Goal: Task Accomplishment & Management: Use online tool/utility

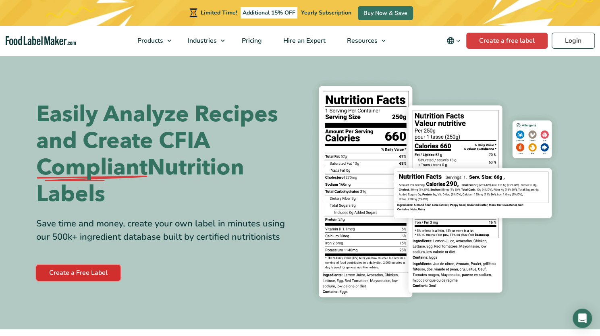
click at [80, 275] on link "Create a Free Label" at bounding box center [78, 273] width 84 height 16
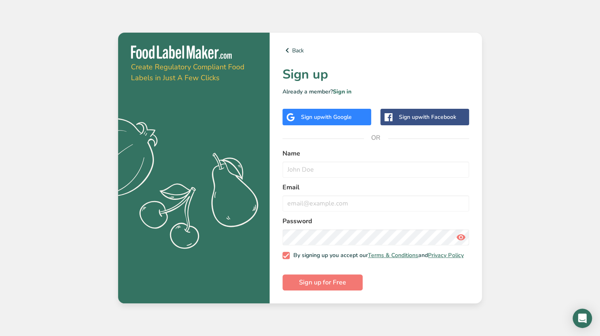
click at [346, 113] on span "with Google" at bounding box center [336, 117] width 31 height 8
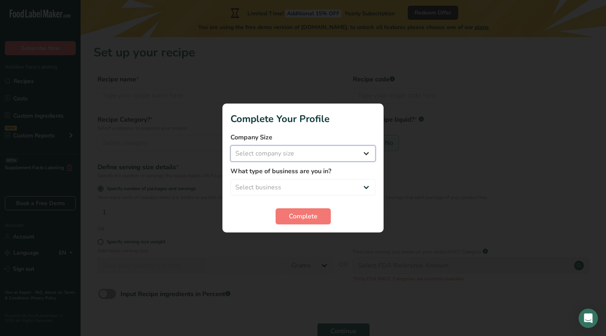
click at [349, 159] on select "Select company size Fewer than 10 Employees 10 to 50 Employees 51 to 500 Employ…" at bounding box center [303, 154] width 145 height 16
select select "1"
click at [231, 146] on select "Select company size Fewer than 10 Employees 10 to 50 Employees 51 to 500 Employ…" at bounding box center [303, 154] width 145 height 16
click at [305, 180] on select "Select business Packaged Food Manufacturer Restaurant & Cafe Bakery Meal Plans …" at bounding box center [303, 187] width 145 height 16
select select "1"
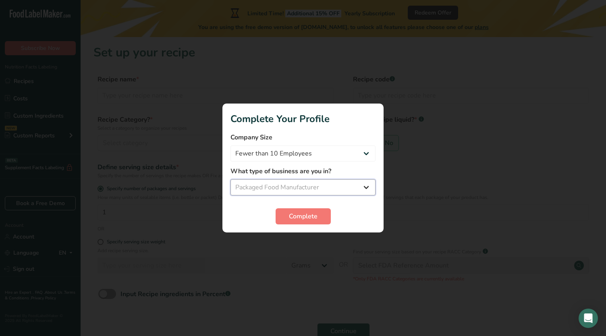
click at [231, 179] on select "Select business Packaged Food Manufacturer Restaurant & Cafe Bakery Meal Plans …" at bounding box center [303, 187] width 145 height 16
click at [310, 216] on span "Complete" at bounding box center [303, 217] width 29 height 10
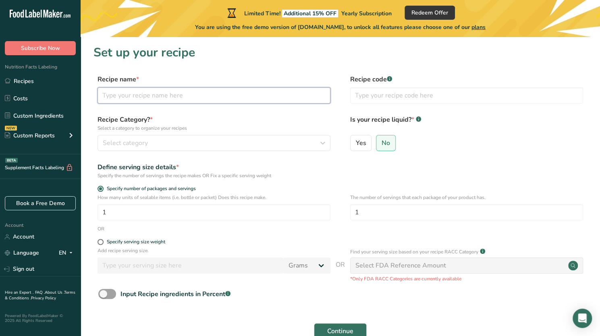
click at [177, 103] on input "text" at bounding box center [214, 96] width 233 height 16
type input "Pumpkin Seed Chocolate Chip Granola"
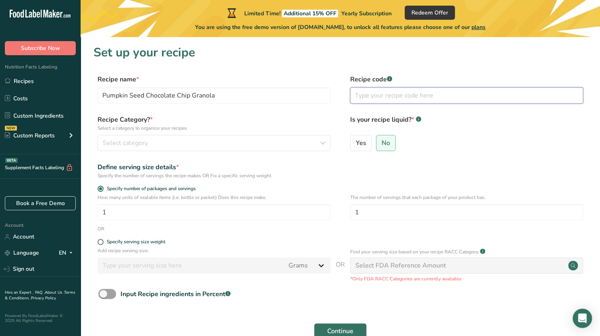
click at [415, 93] on input "text" at bounding box center [466, 96] width 233 height 16
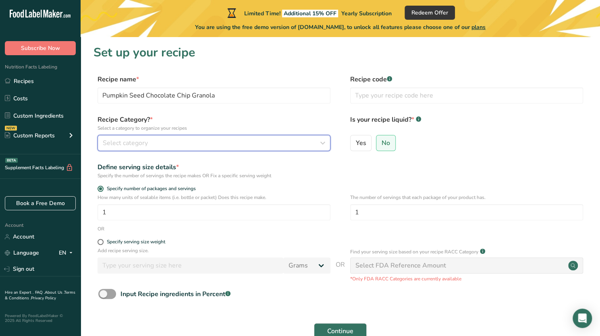
click at [192, 148] on div "Select category" at bounding box center [212, 143] width 218 height 10
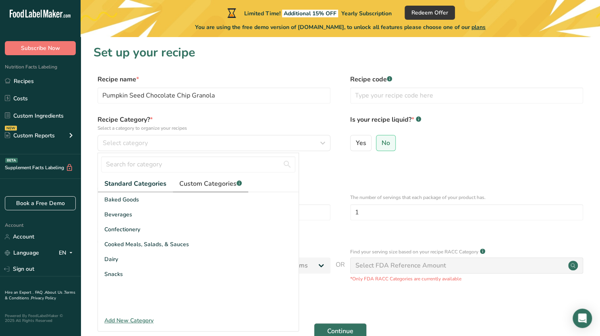
click at [193, 183] on span "Custom Categories .a-a{fill:#347362;}.b-a{fill:#fff;}" at bounding box center [210, 184] width 63 height 10
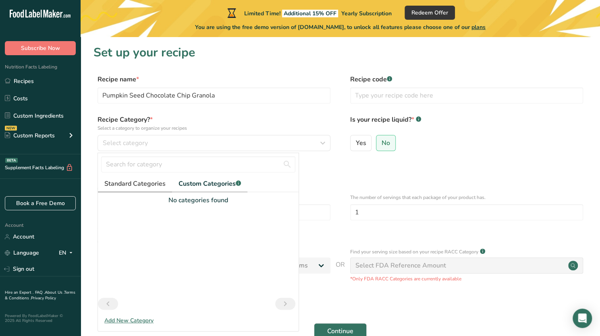
click at [147, 183] on span "Standard Categories" at bounding box center [134, 184] width 61 height 10
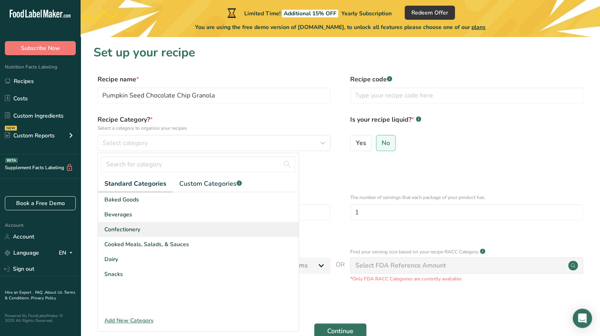
click at [158, 229] on div "Confectionery" at bounding box center [198, 229] width 201 height 15
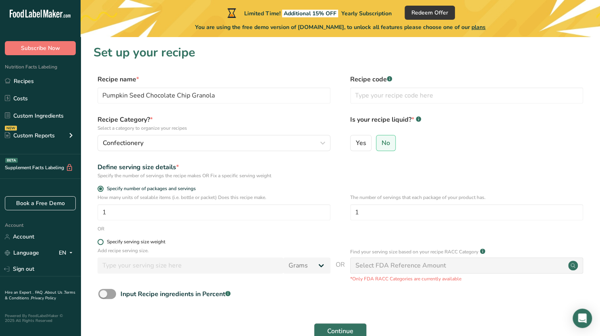
click at [103, 243] on span at bounding box center [101, 242] width 6 height 6
click at [103, 243] on input "Specify serving size weight" at bounding box center [100, 242] width 5 height 5
radio input "true"
radio input "false"
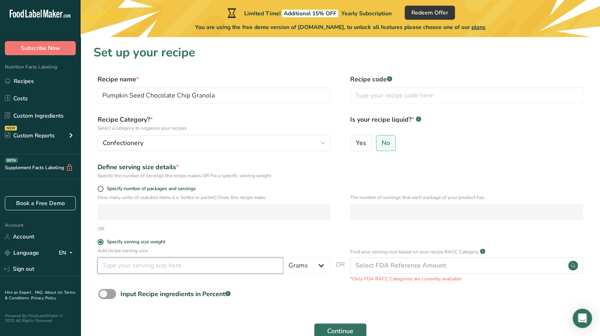
click at [152, 263] on input "number" at bounding box center [191, 266] width 186 height 16
type input "500"
click at [320, 290] on div "Input Recipe ingredients in Percent .a-a{fill:#347362;}.b-a{fill:#fff;}" at bounding box center [341, 297] width 494 height 17
click at [450, 127] on label "Is your recipe liquid? * .a-a{fill:#347362;}.b-a{fill:#fff;}" at bounding box center [466, 123] width 233 height 17
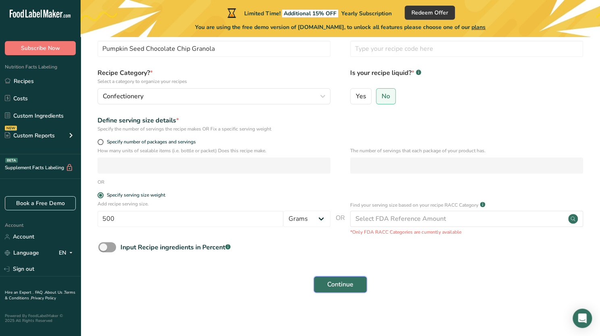
click at [331, 290] on button "Continue" at bounding box center [340, 285] width 53 height 16
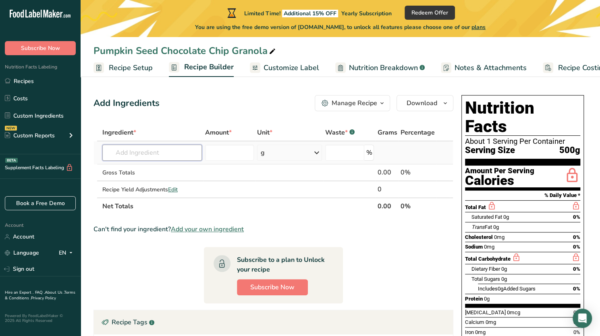
click at [160, 147] on input "text" at bounding box center [152, 153] width 100 height 16
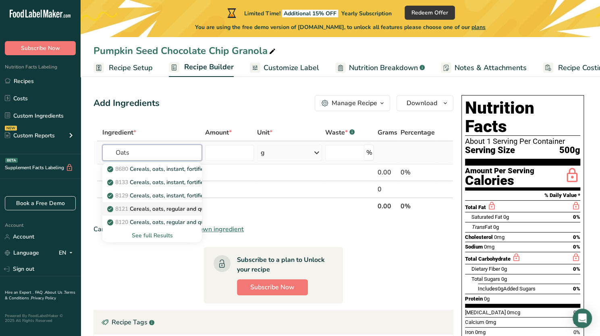
type input "Oats"
click at [168, 209] on p "8121 Cereals, oats, regular and quick, unenriched, cooked with water (includes …" at bounding box center [264, 209] width 310 height 8
type input "Cereals, oats, regular and quick, unenriched, cooked with water (includes boili…"
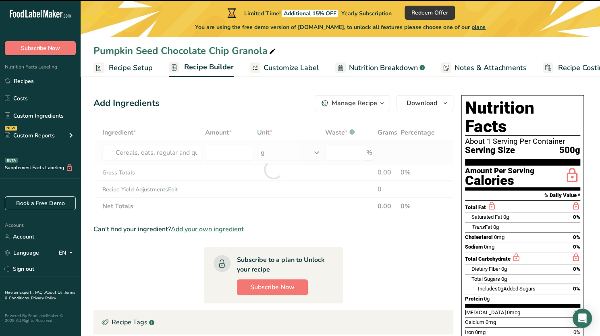
type input "0"
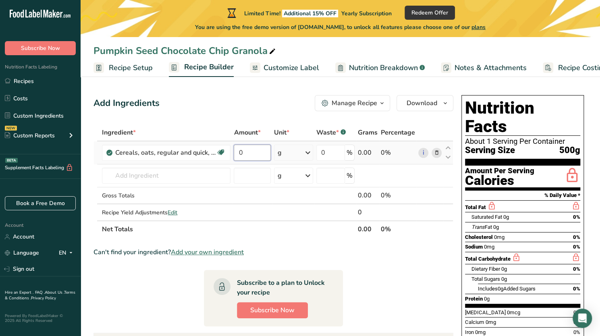
click at [244, 154] on input "0" at bounding box center [252, 153] width 37 height 16
type input "800"
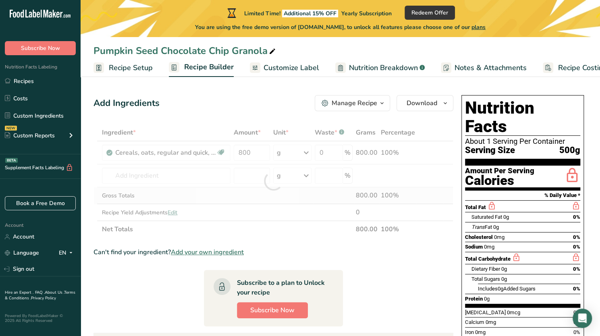
click at [251, 200] on div "Ingredient * Amount * Unit * Waste * .a-a{fill:#347362;}.b-a{fill:#fff;} Grams …" at bounding box center [274, 181] width 360 height 114
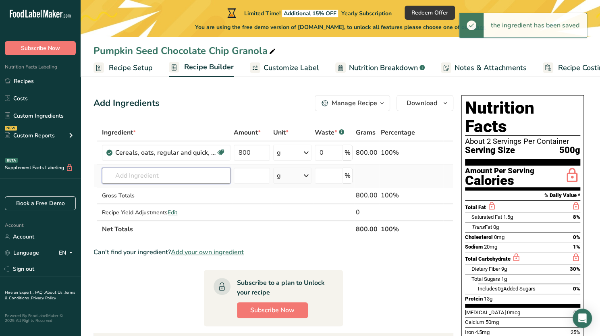
click at [169, 175] on input "text" at bounding box center [166, 176] width 129 height 16
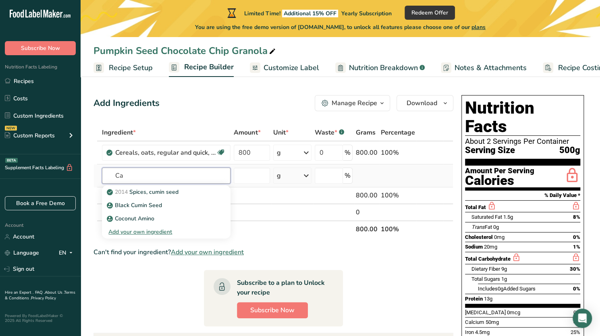
type input "C"
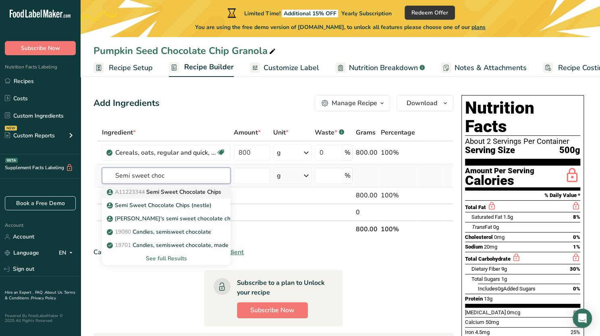
type input "Semi sweet choc"
click at [172, 188] on p "A11223344 Semi Sweet Chocolate Chips" at bounding box center [164, 192] width 113 height 8
type input "Semi Sweet Chocolate Chips"
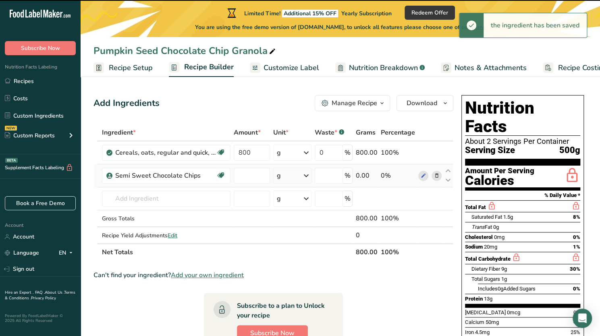
type input "0"
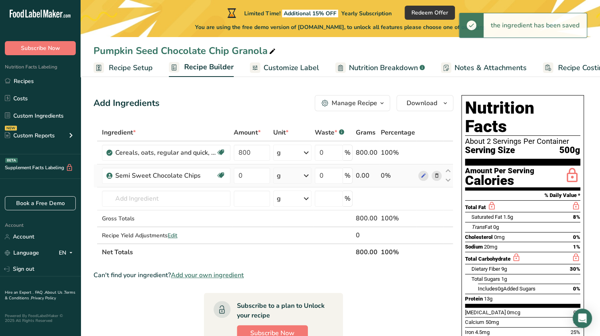
click at [306, 174] on icon at bounding box center [307, 176] width 10 height 15
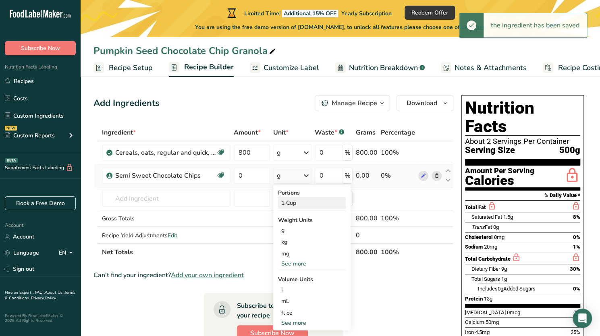
click at [294, 201] on div "1 Cup" at bounding box center [312, 203] width 68 height 12
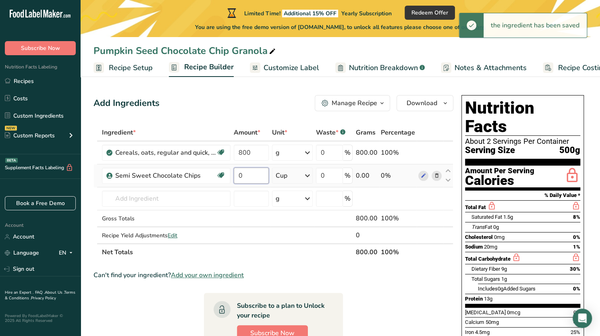
click at [258, 173] on input "0" at bounding box center [251, 176] width 35 height 16
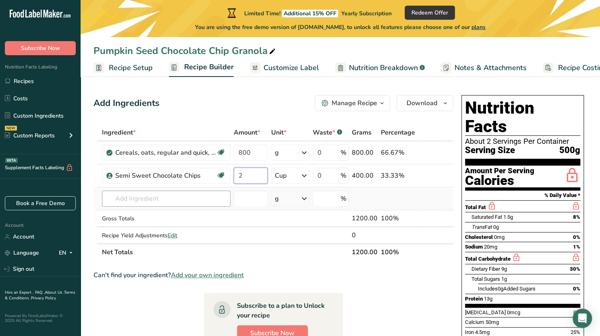
type input "2"
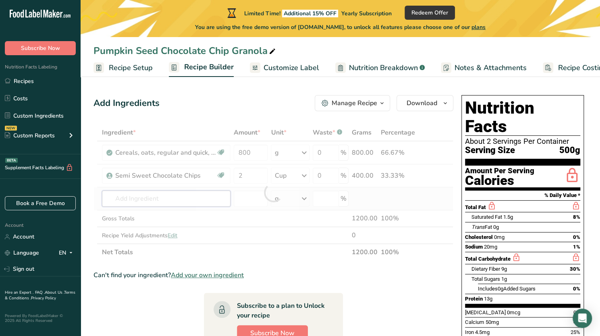
click at [171, 194] on div "Ingredient * Amount * Unit * Waste * .a-a{fill:#347362;}.b-a{fill:#fff;} Grams …" at bounding box center [274, 192] width 360 height 137
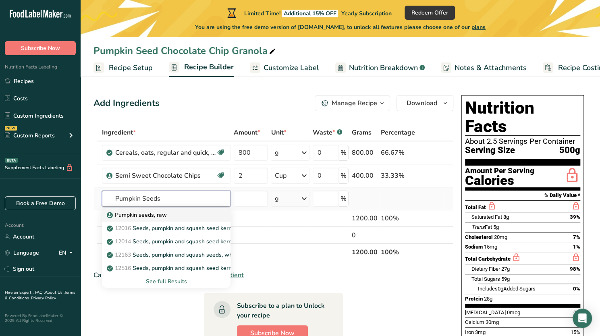
type input "Pumpkin Seeds"
click at [162, 214] on p "Pumpkin seeds, raw" at bounding box center [137, 215] width 58 height 8
type input "Pumpkin seeds, raw"
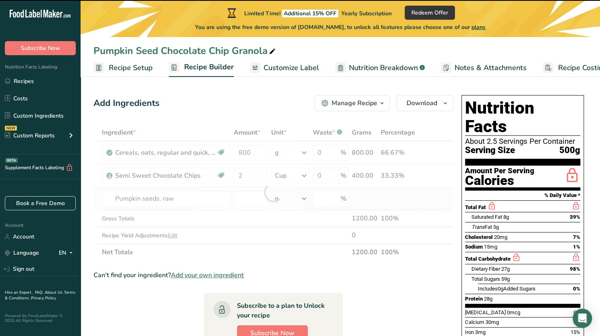
type input "0"
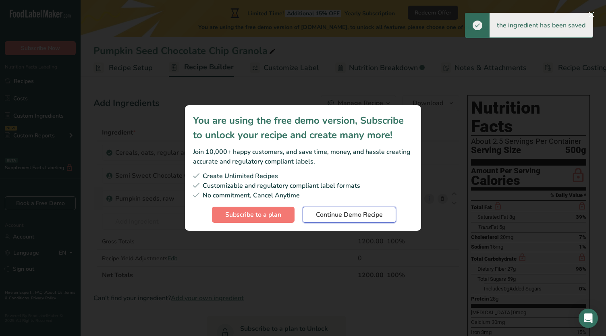
click at [338, 212] on span "Continue Demo Recipe" at bounding box center [349, 215] width 67 height 10
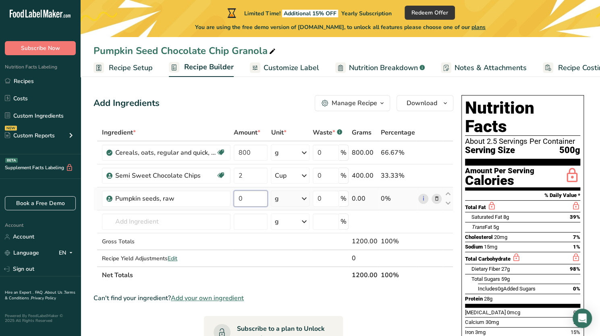
click at [253, 200] on input "0" at bounding box center [251, 199] width 34 height 16
type input "2"
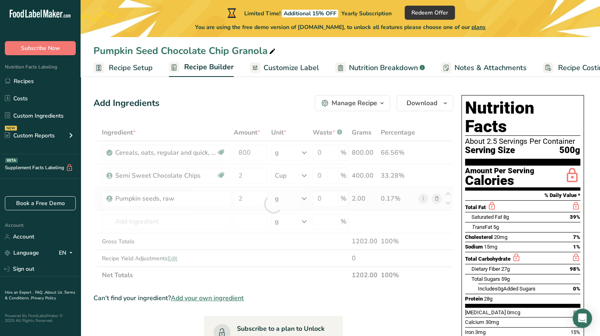
click at [301, 197] on div "Ingredient * Amount * Unit * Waste * .a-a{fill:#347362;}.b-a{fill:#fff;} Grams …" at bounding box center [274, 204] width 360 height 160
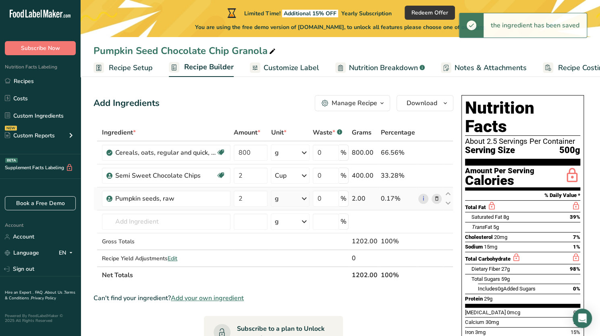
click at [306, 197] on icon at bounding box center [305, 199] width 10 height 15
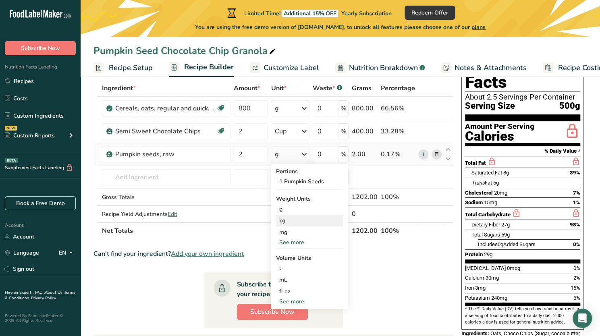
scroll to position [44, 0]
click at [291, 302] on div "See more" at bounding box center [310, 302] width 68 height 8
select select "22"
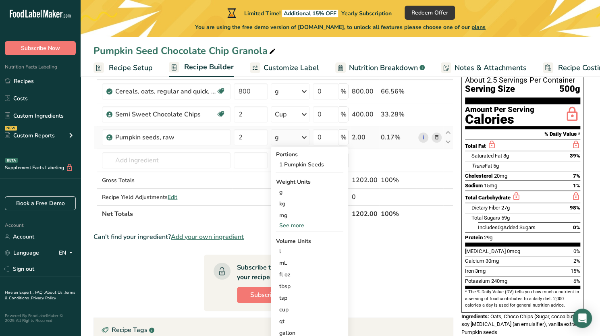
scroll to position [65, 0]
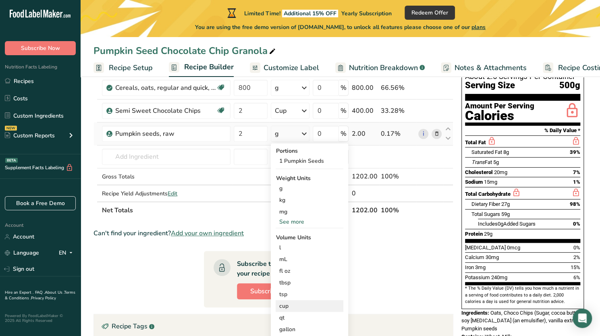
click at [286, 303] on div "cup" at bounding box center [309, 306] width 61 height 8
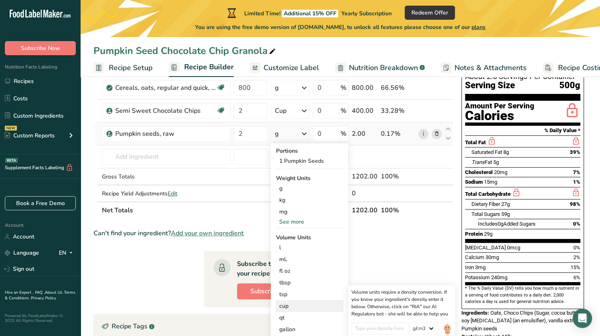
click at [286, 303] on div "cup" at bounding box center [309, 306] width 61 height 8
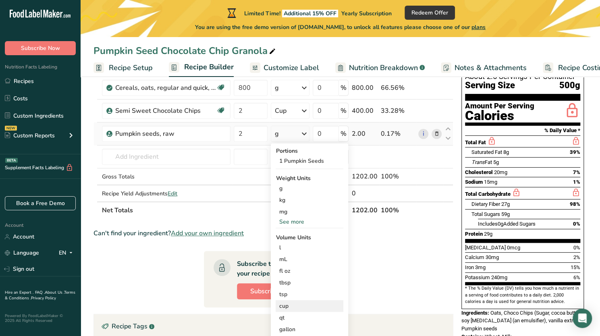
click at [292, 308] on div "cup" at bounding box center [309, 306] width 61 height 8
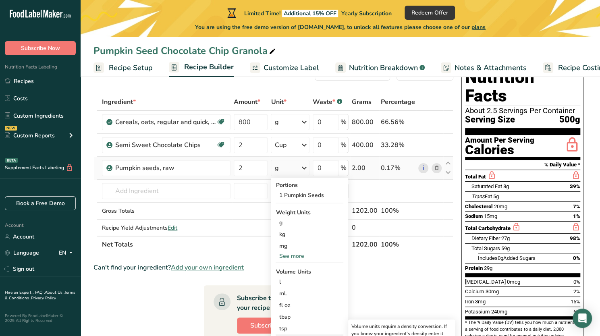
scroll to position [25, 0]
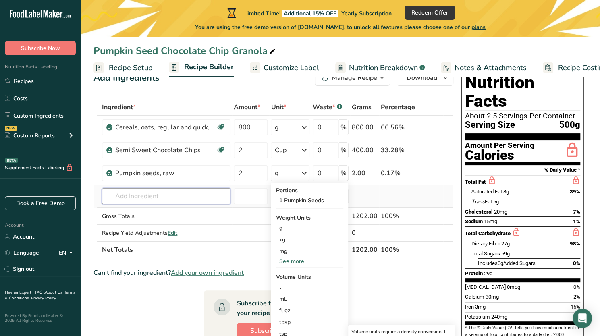
click at [125, 196] on input "text" at bounding box center [166, 196] width 129 height 16
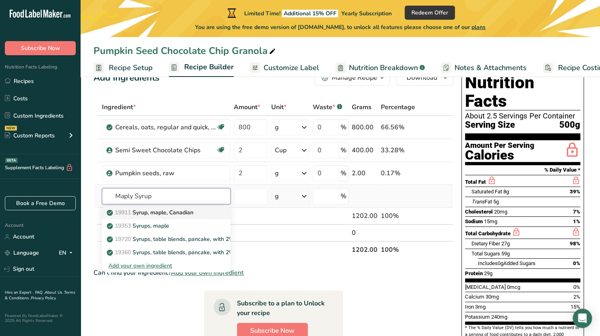
type input "Maply Syrup"
click at [135, 213] on p "19911 Syrup, maple, Canadian" at bounding box center [150, 212] width 85 height 8
type input "Syrup, maple, Canadian"
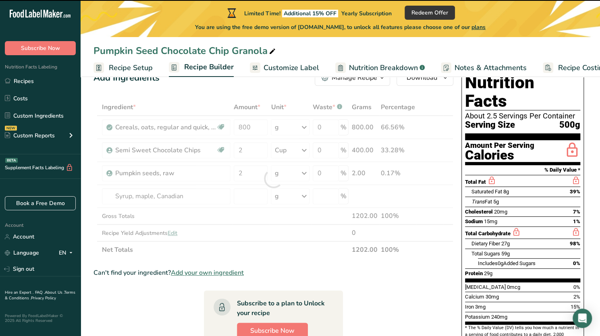
type input "0"
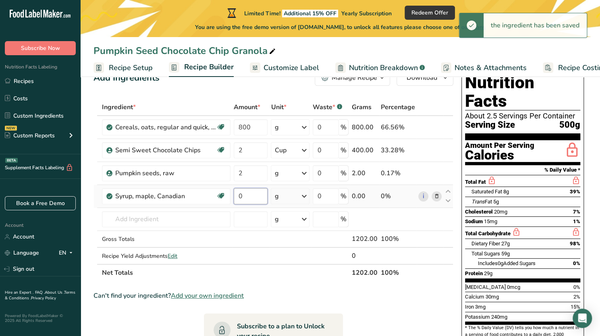
click at [254, 191] on input "0" at bounding box center [251, 196] width 34 height 16
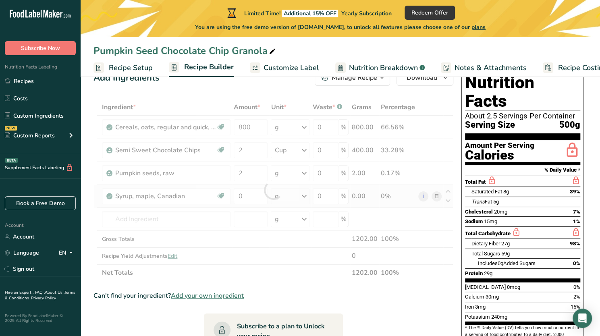
click at [277, 200] on div "Ingredient * Amount * Unit * Waste * .a-a{fill:#347362;}.b-a{fill:#fff;} Grams …" at bounding box center [274, 190] width 360 height 183
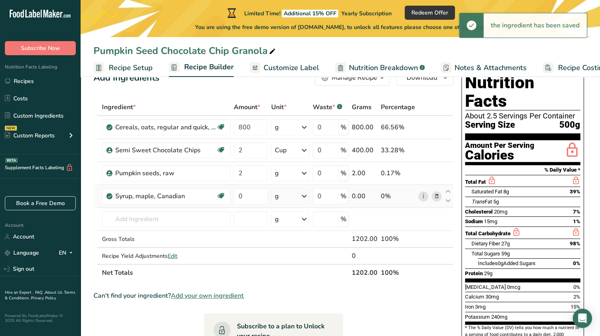
click at [302, 196] on icon at bounding box center [305, 196] width 10 height 15
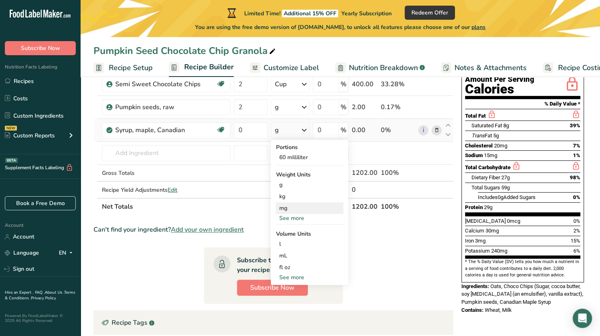
scroll to position [92, 0]
click at [286, 276] on div "See more" at bounding box center [310, 277] width 68 height 8
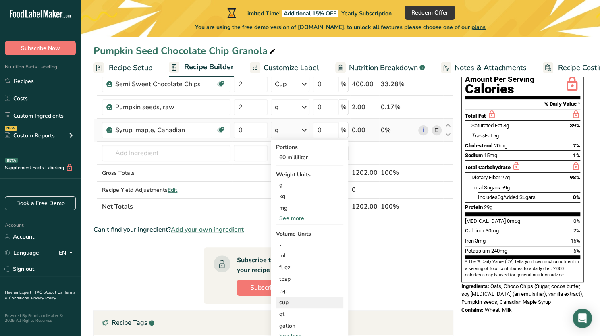
click at [286, 301] on div "cup" at bounding box center [309, 302] width 61 height 8
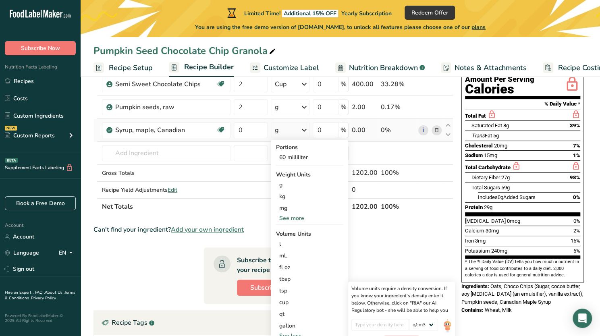
click at [295, 215] on div "See more" at bounding box center [310, 218] width 68 height 8
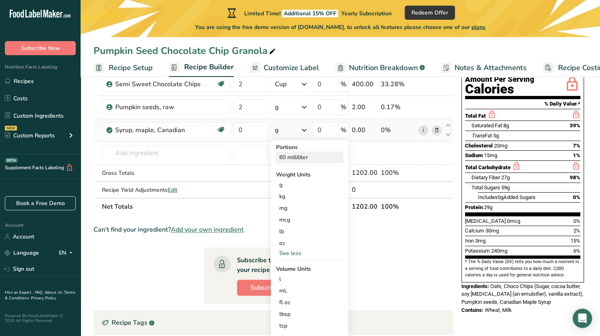
click at [298, 153] on div "60 milliliter" at bounding box center [310, 158] width 68 height 12
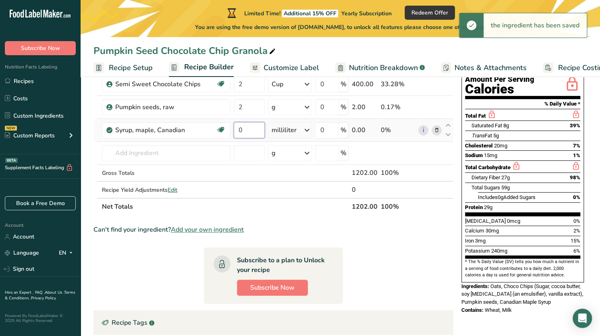
click at [250, 127] on input "0" at bounding box center [249, 130] width 31 height 16
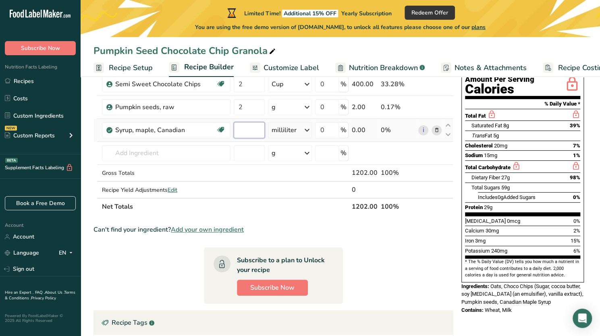
paste input "236.588"
type input "236.588"
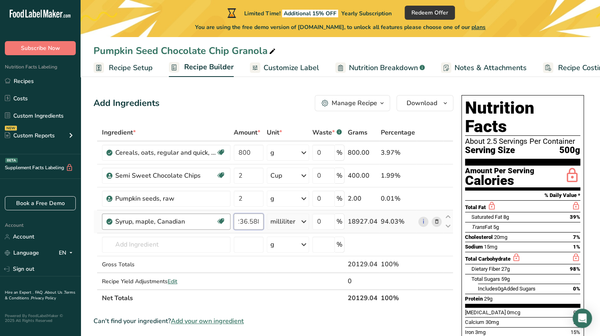
scroll to position [0, 0]
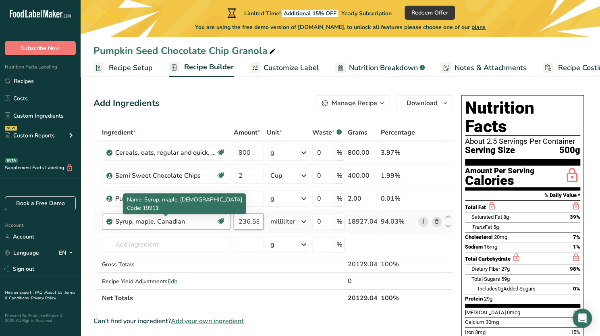
drag, startPoint x: 262, startPoint y: 218, endPoint x: 208, endPoint y: 221, distance: 54.1
click at [208, 221] on tr "Syrup, maple, Canadian Dairy free Gluten free Vegan Vegetarian Soy free 236.588…" at bounding box center [273, 221] width 359 height 23
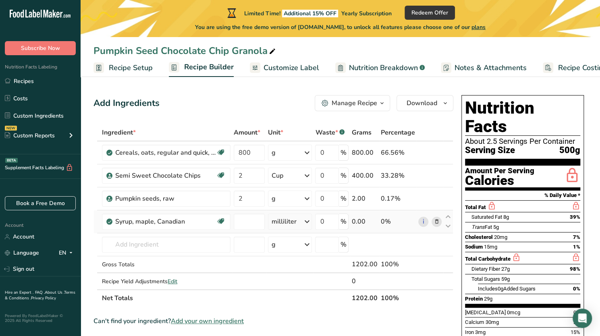
type input "0"
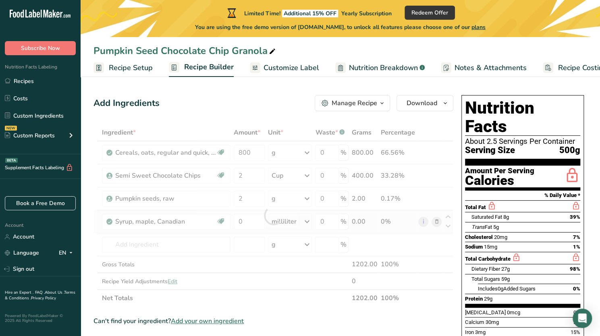
click at [302, 220] on div "Ingredient * Amount * Unit * Waste * .a-a{fill:#347362;}.b-a{fill:#fff;} Grams …" at bounding box center [274, 215] width 360 height 183
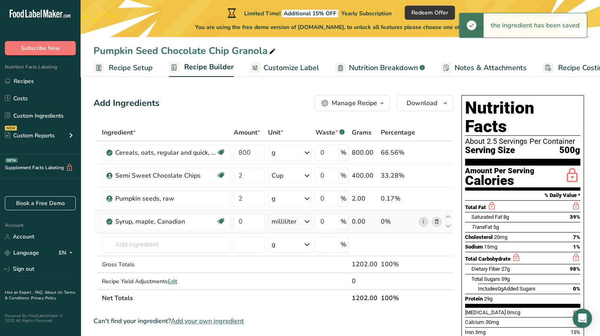
click at [302, 220] on div "milliliter" at bounding box center [290, 222] width 44 height 16
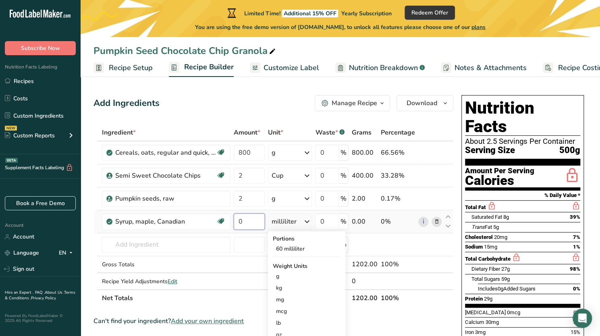
click at [252, 222] on input "0" at bounding box center [249, 222] width 31 height 16
type input "330"
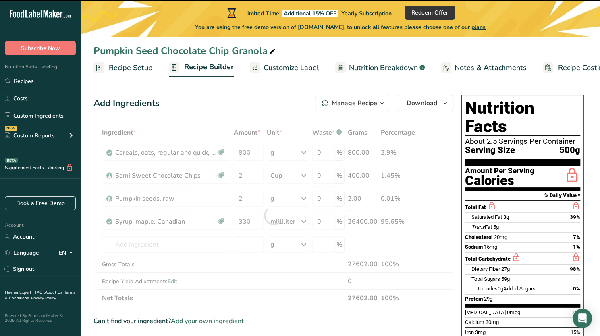
drag, startPoint x: 296, startPoint y: 222, endPoint x: 308, endPoint y: 220, distance: 12.3
click at [308, 220] on div "Ingredient * Amount * Unit * Waste * .a-a{fill:#347362;}.b-a{fill:#fff;} Grams …" at bounding box center [274, 215] width 360 height 183
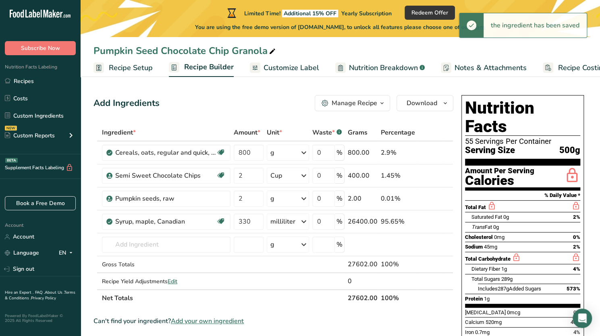
click at [308, 220] on icon at bounding box center [304, 222] width 10 height 15
click at [285, 276] on div "g" at bounding box center [306, 277] width 68 height 12
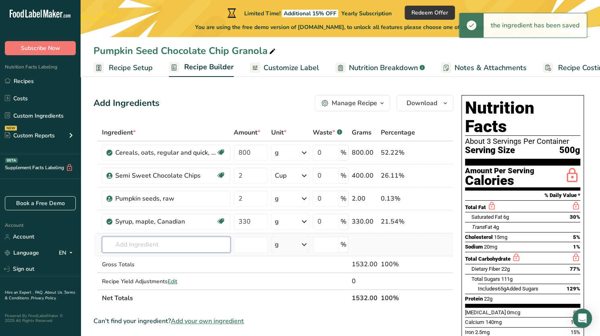
click at [158, 243] on input "text" at bounding box center [166, 245] width 129 height 16
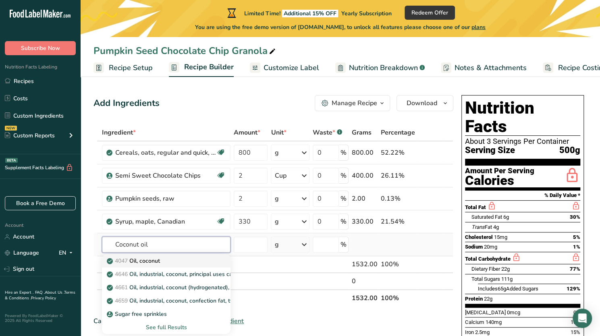
type input "Coconut oil"
click at [158, 262] on p "4047 Oil, coconut" at bounding box center [134, 261] width 52 height 8
type input "Oil, coconut"
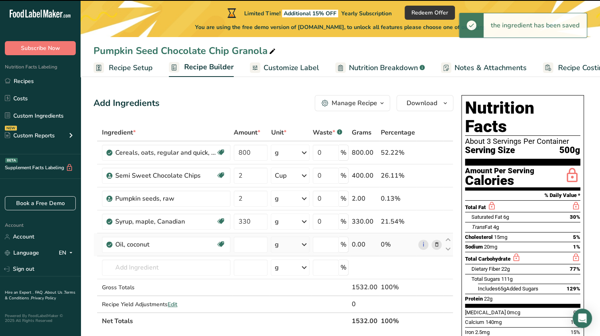
type input "0"
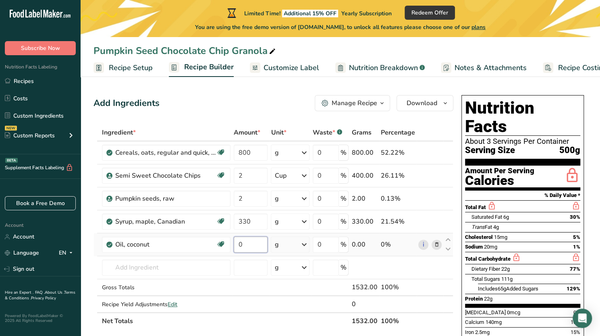
click at [246, 238] on input "0" at bounding box center [251, 245] width 34 height 16
type input "225"
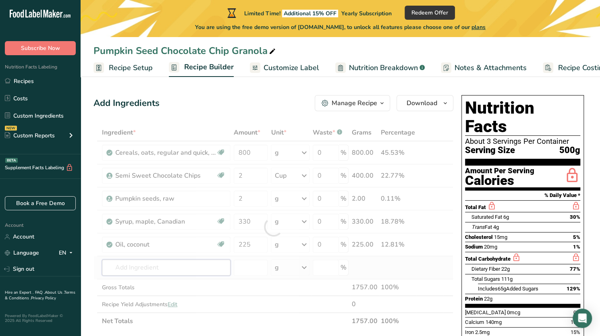
click at [171, 264] on div "Ingredient * Amount * Unit * Waste * .a-a{fill:#347362;}.b-a{fill:#fff;} Grams …" at bounding box center [274, 227] width 360 height 206
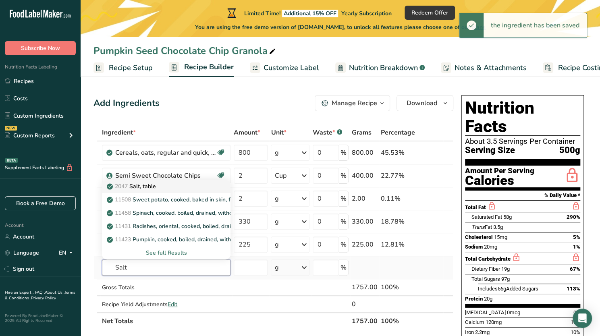
type input "Salt"
click at [172, 187] on div "2047 Salt, table" at bounding box center [159, 186] width 103 height 8
type input "Salt, table"
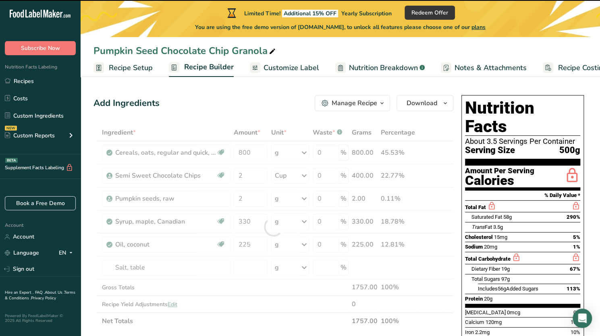
type input "0"
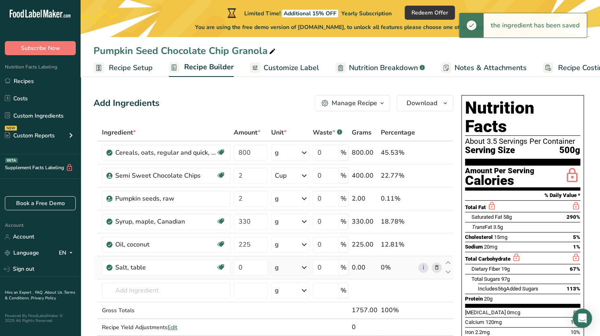
click at [296, 263] on div "g" at bounding box center [290, 268] width 39 height 16
click at [289, 292] on div "1 tsp" at bounding box center [310, 295] width 68 height 12
click at [248, 269] on input "0" at bounding box center [251, 268] width 34 height 16
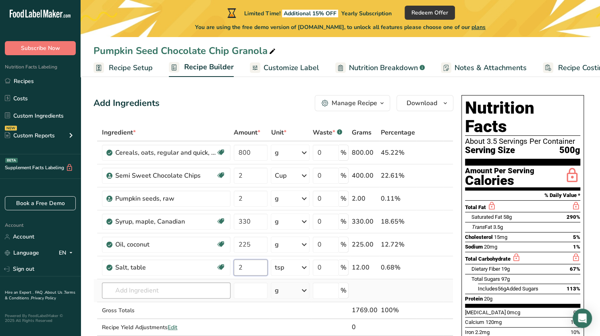
type input "2"
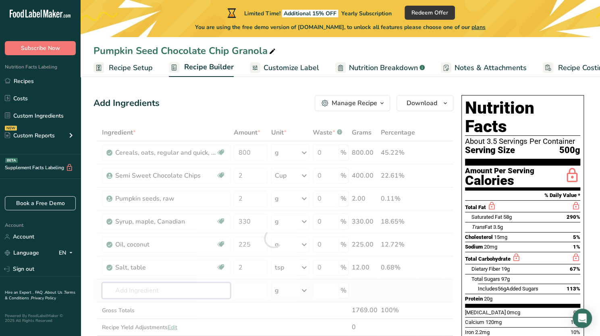
click at [132, 283] on div "Ingredient * Amount * Unit * Waste * .a-a{fill:#347362;}.b-a{fill:#fff;} Grams …" at bounding box center [274, 238] width 360 height 229
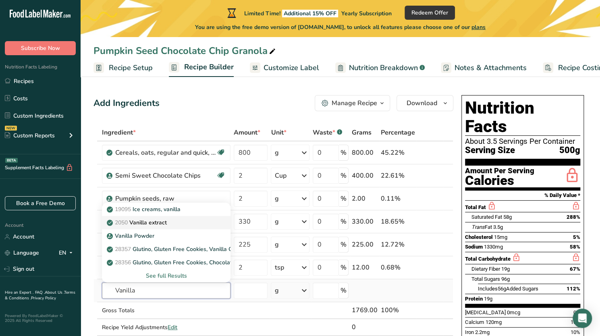
type input "Vanilla"
click at [160, 221] on p "2050 Vanilla extract" at bounding box center [137, 223] width 58 height 8
type input "Vanilla extract"
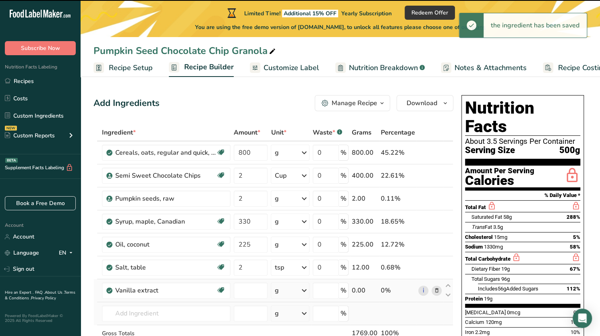
type input "0"
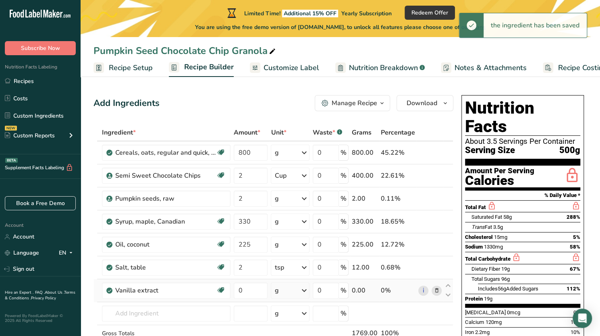
click at [300, 290] on div "g" at bounding box center [290, 291] width 39 height 16
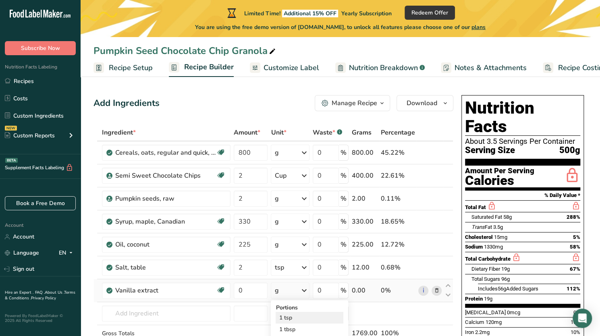
click at [289, 316] on div "1 tsp" at bounding box center [310, 318] width 68 height 12
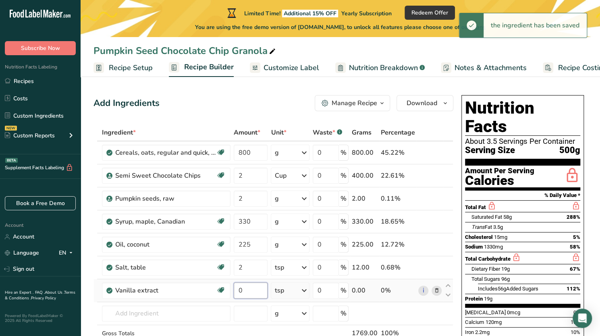
click at [246, 288] on input "0" at bounding box center [251, 291] width 34 height 16
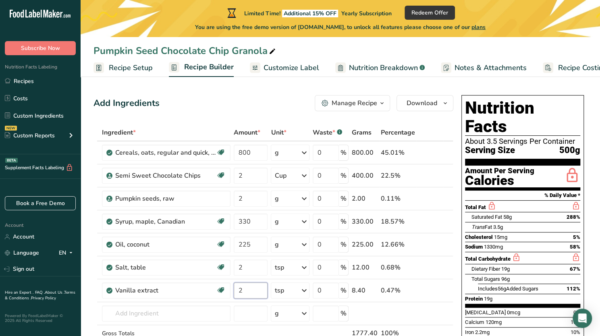
type input "2"
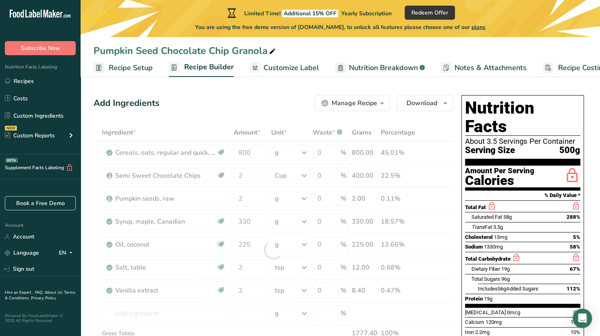
click at [310, 101] on div "Add Ingredients Manage Recipe Delete Recipe Duplicate Recipe Scale Recipe Save …" at bounding box center [274, 103] width 360 height 16
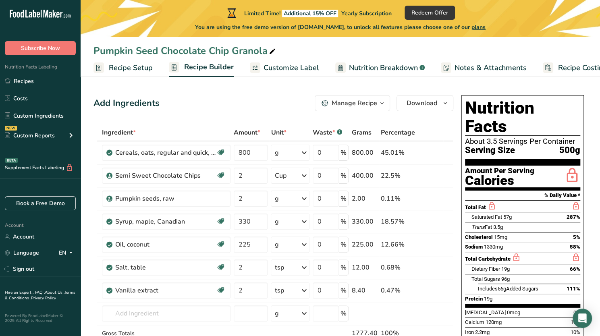
click at [541, 200] on div "Total Fat" at bounding box center [522, 206] width 115 height 12
click at [294, 64] on span "Customize Label" at bounding box center [292, 68] width 56 height 11
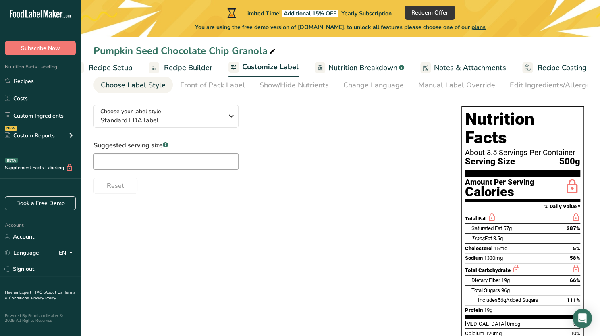
scroll to position [39, 0]
click at [198, 168] on input "text" at bounding box center [166, 161] width 145 height 16
type input "8"
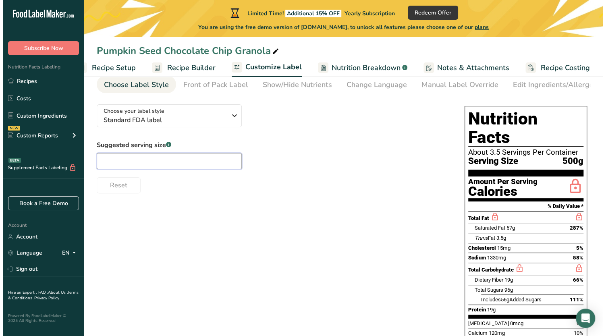
scroll to position [0, 0]
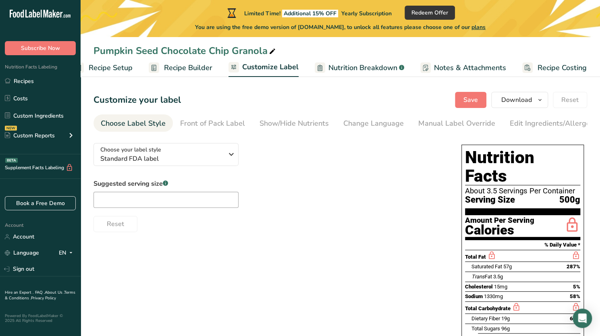
click at [124, 63] on span "Recipe Setup" at bounding box center [111, 68] width 44 height 11
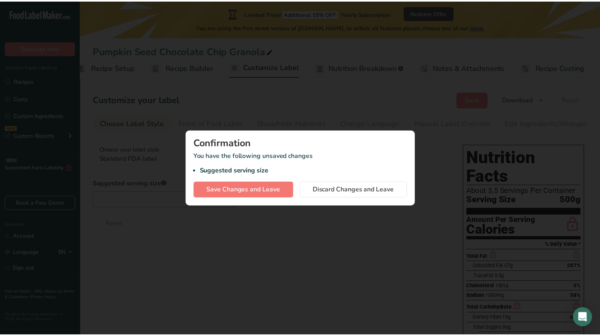
scroll to position [0, 3]
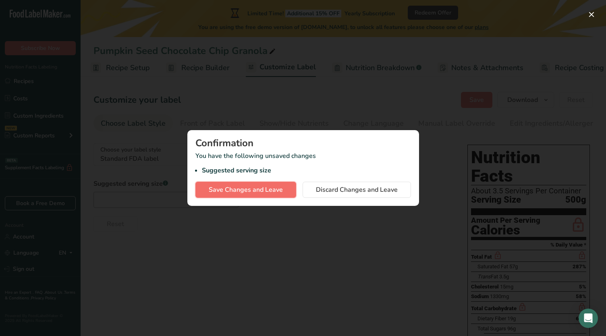
click at [263, 193] on span "Save Changes and Leave" at bounding box center [246, 190] width 74 height 10
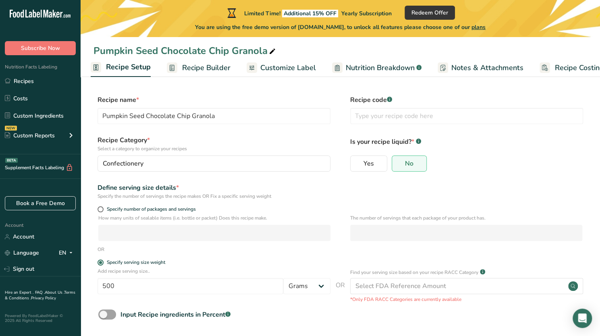
scroll to position [35, 0]
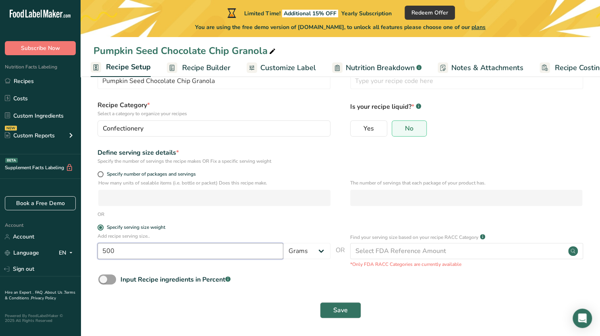
click at [130, 254] on input "500" at bounding box center [191, 251] width 186 height 16
type input "5"
type input "90"
click at [340, 308] on span "Save" at bounding box center [340, 311] width 15 height 10
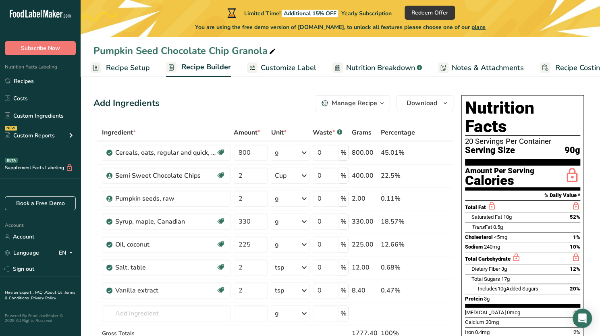
click at [269, 66] on span "Customize Label" at bounding box center [289, 68] width 56 height 11
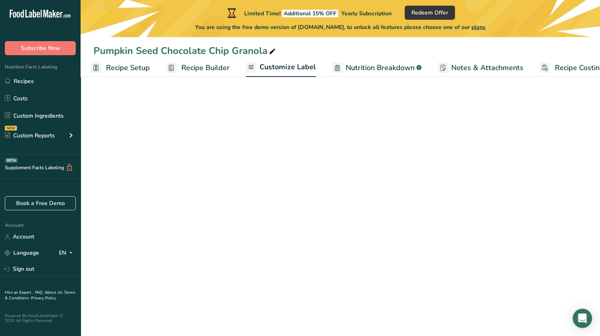
scroll to position [0, 20]
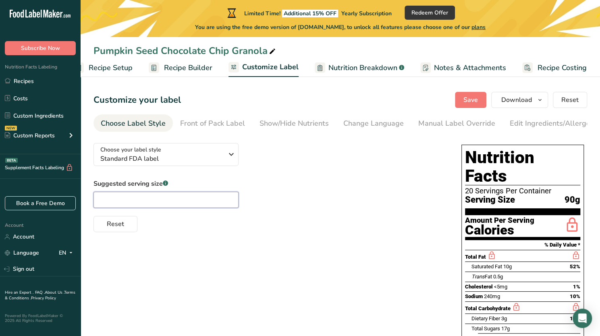
click at [198, 200] on input "text" at bounding box center [166, 200] width 145 height 16
click at [355, 66] on span "Nutrition Breakdown" at bounding box center [363, 68] width 69 height 11
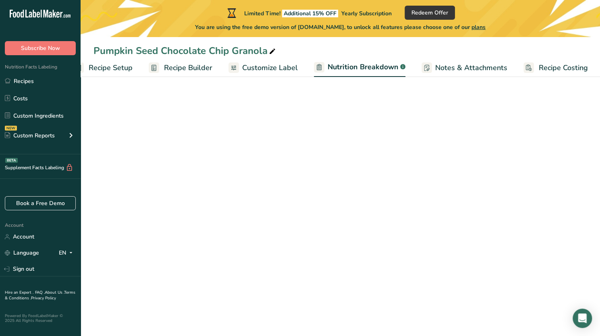
scroll to position [0, 21]
select select "Calories"
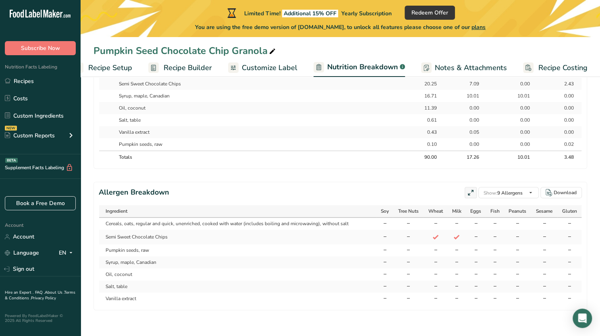
scroll to position [0, 0]
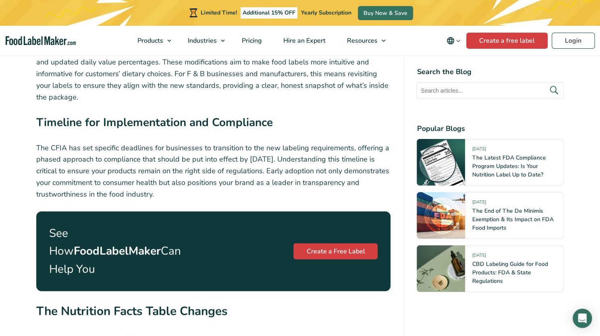
scroll to position [1147, 0]
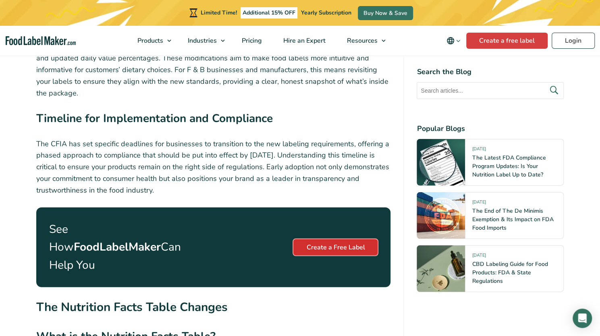
click at [314, 240] on link "Create a Free Label" at bounding box center [336, 248] width 84 height 16
